Goal: Task Accomplishment & Management: Manage account settings

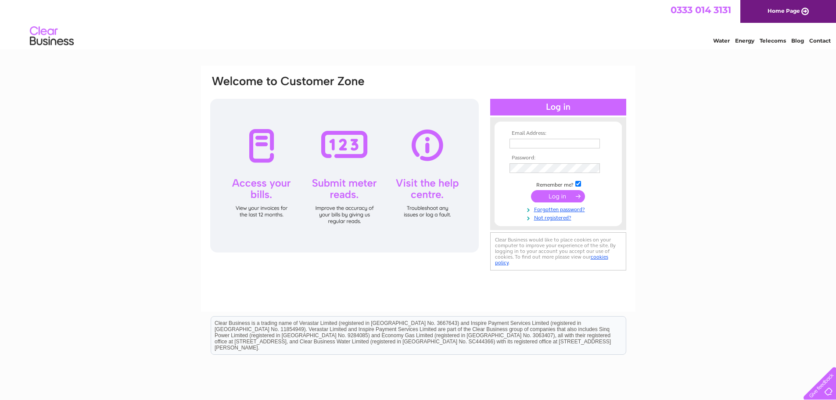
type input "gdbolts@hotmail.com"
click at [550, 201] on input "submit" at bounding box center [558, 196] width 54 height 12
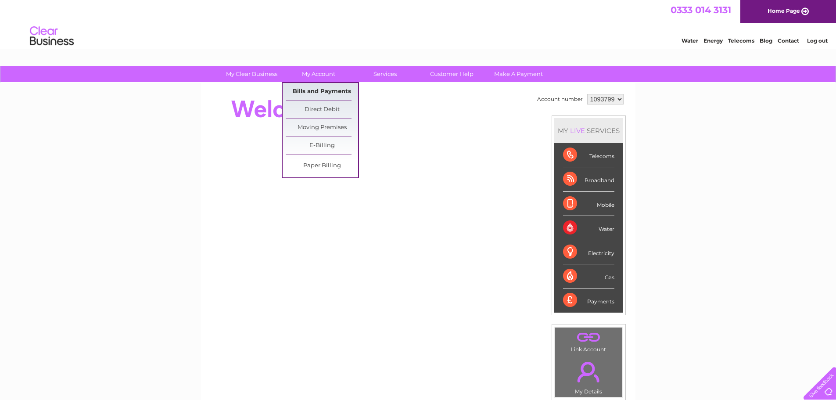
click at [329, 90] on link "Bills and Payments" at bounding box center [322, 92] width 72 height 18
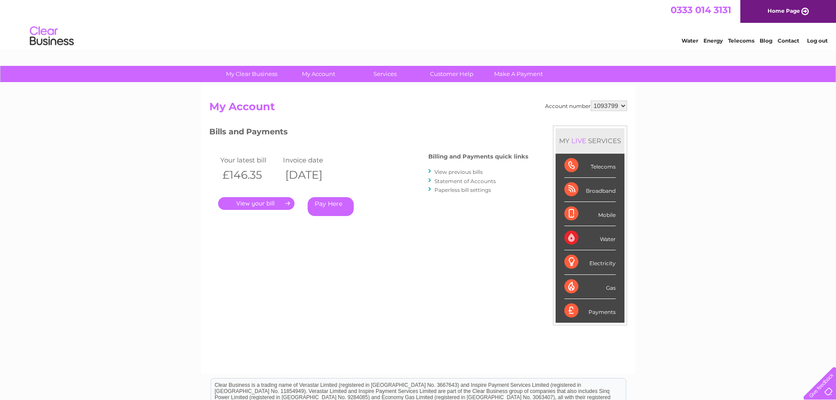
click at [269, 203] on link "." at bounding box center [256, 203] width 76 height 13
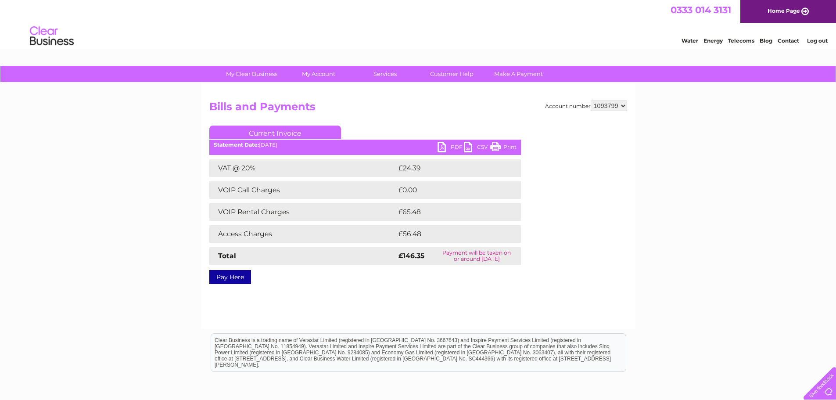
click at [452, 149] on link "PDF" at bounding box center [451, 148] width 26 height 13
